Goal: Task Accomplishment & Management: Complete application form

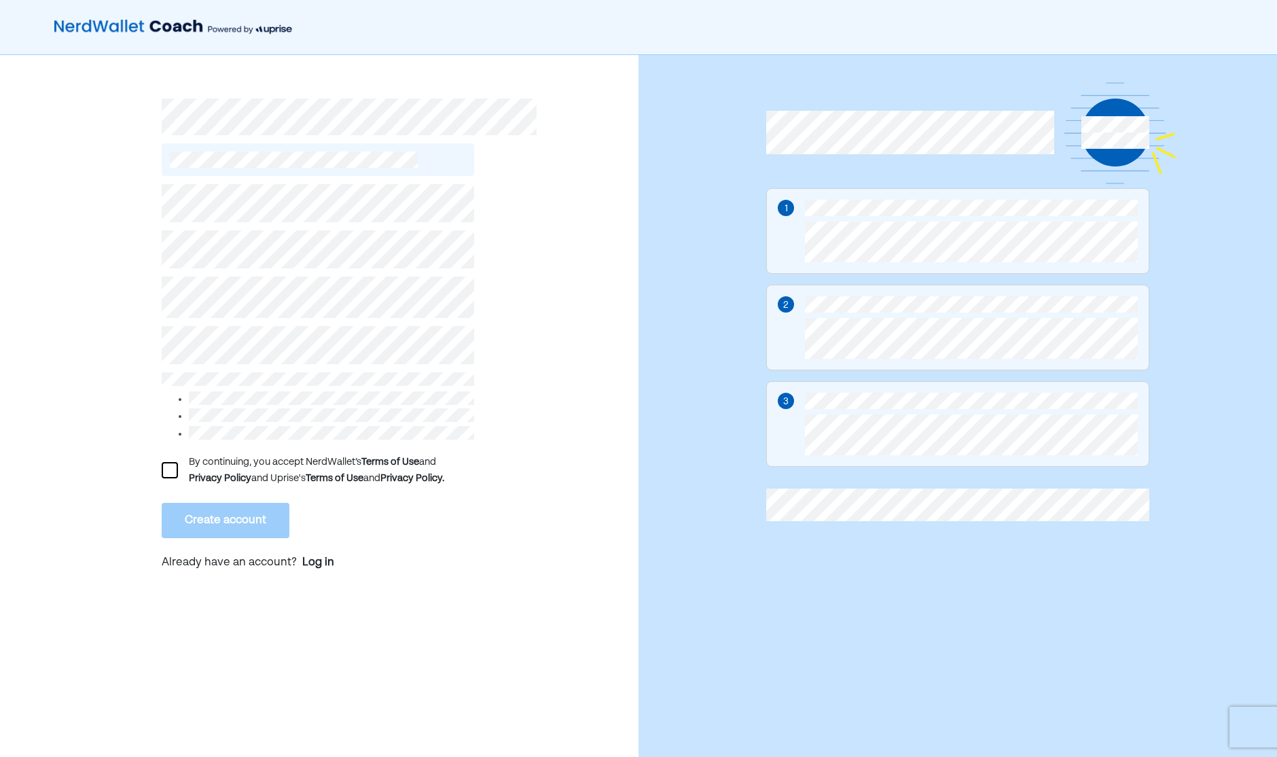
click at [166, 463] on div at bounding box center [170, 470] width 16 height 16
click at [207, 512] on button "Create account" at bounding box center [226, 520] width 128 height 35
click at [226, 510] on button "Create account" at bounding box center [226, 520] width 128 height 35
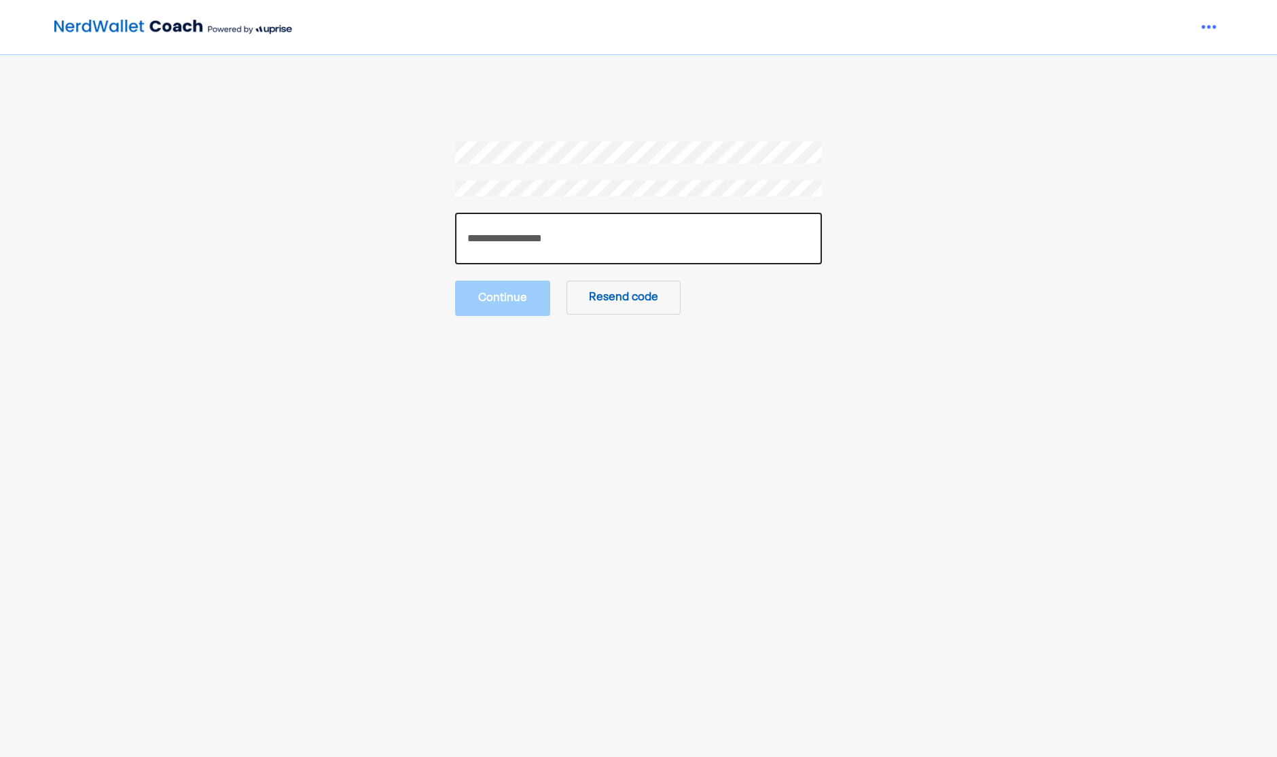
click at [511, 243] on input "number" at bounding box center [638, 239] width 367 height 52
type input "******"
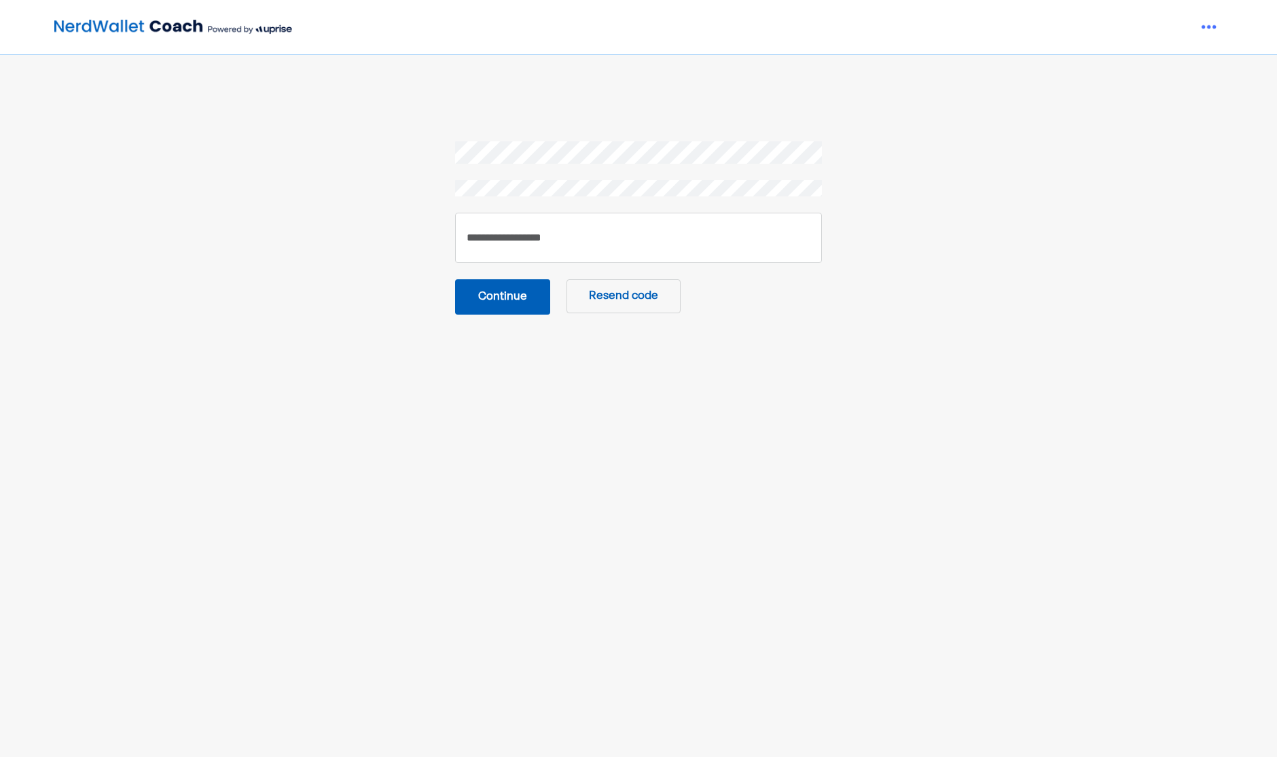
click at [507, 299] on button "Continue" at bounding box center [502, 296] width 95 height 35
